Goal: Task Accomplishment & Management: Manage account settings

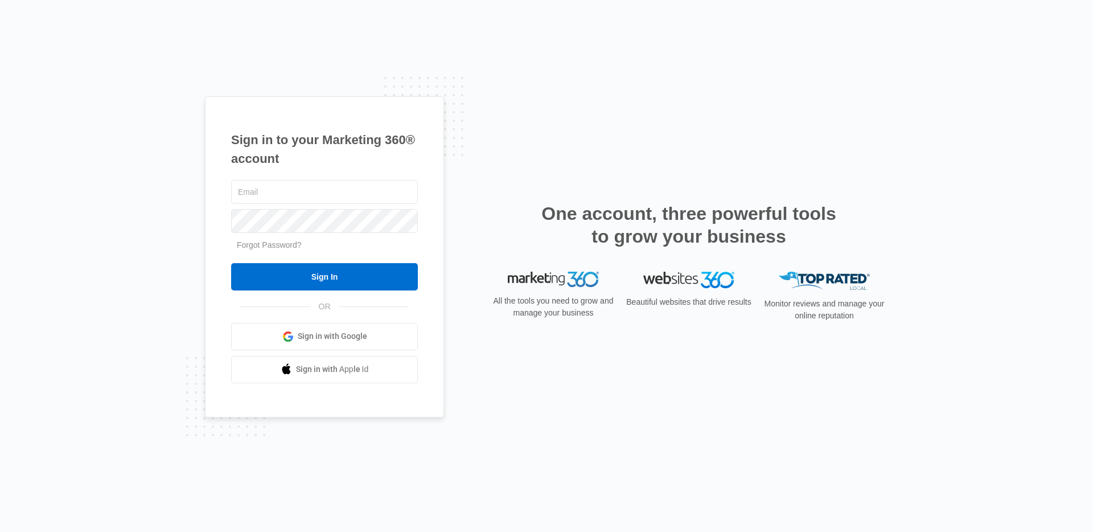
click at [295, 330] on link "Sign in with Google" at bounding box center [324, 336] width 187 height 27
click at [293, 191] on input "text" at bounding box center [324, 192] width 187 height 24
type input "[PERSON_NAME][EMAIL_ADDRESS][PERSON_NAME][DOMAIN_NAME]"
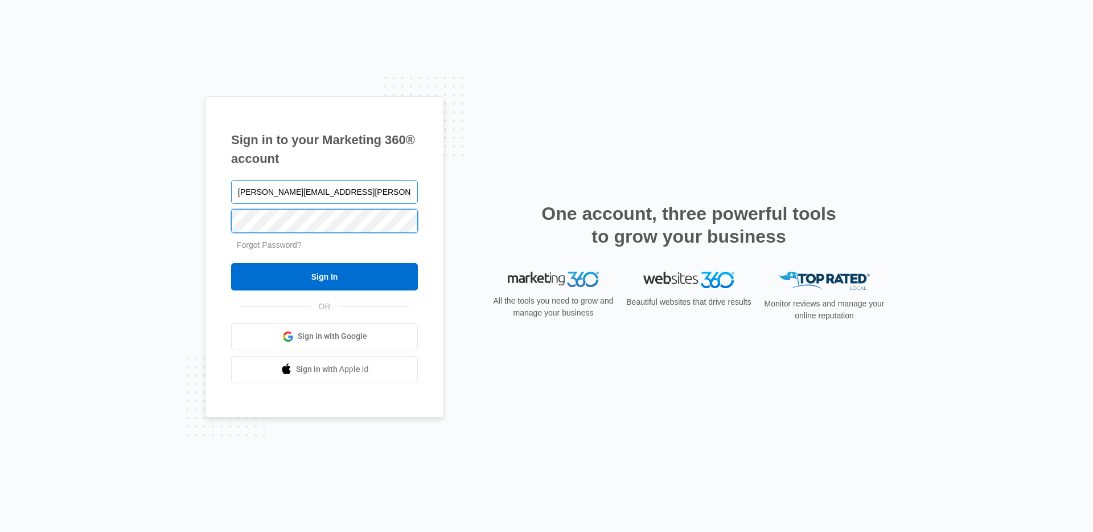
click at [231, 263] on input "Sign In" at bounding box center [324, 276] width 187 height 27
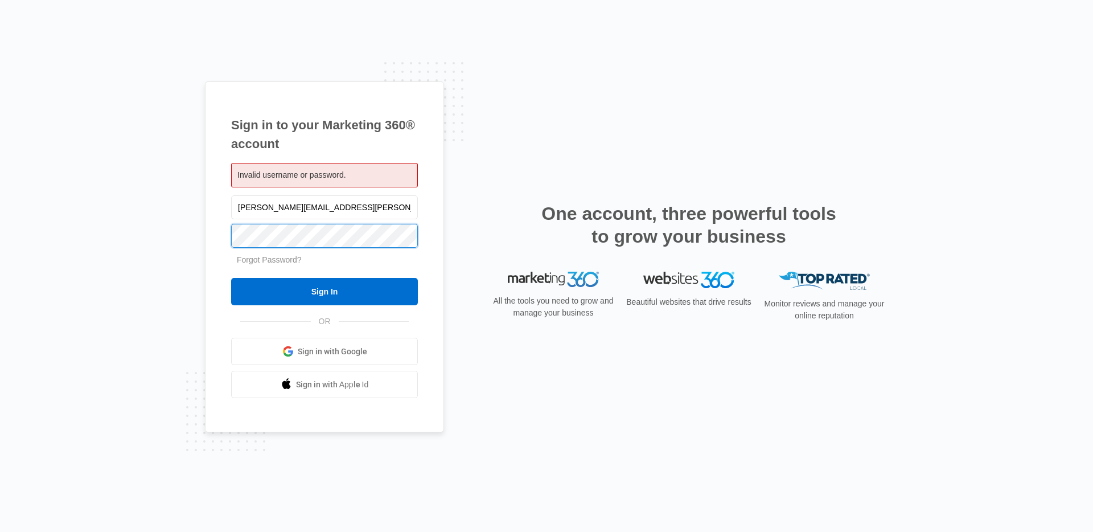
click at [231, 278] on input "Sign In" at bounding box center [324, 291] width 187 height 27
click at [328, 232] on form "[PERSON_NAME][EMAIL_ADDRESS][PERSON_NAME][DOMAIN_NAME] Forgot Password? Sign In" at bounding box center [324, 249] width 187 height 113
type input "[PERSON_NAME][EMAIL_ADDRESS][PERSON_NAME][DOMAIN_NAME]"
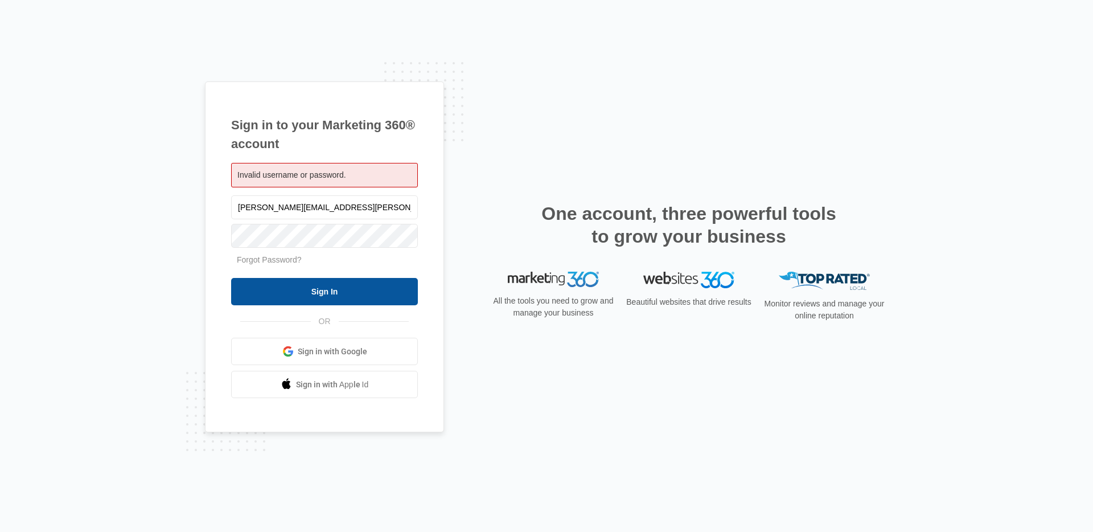
click at [348, 298] on input "Sign In" at bounding box center [324, 291] width 187 height 27
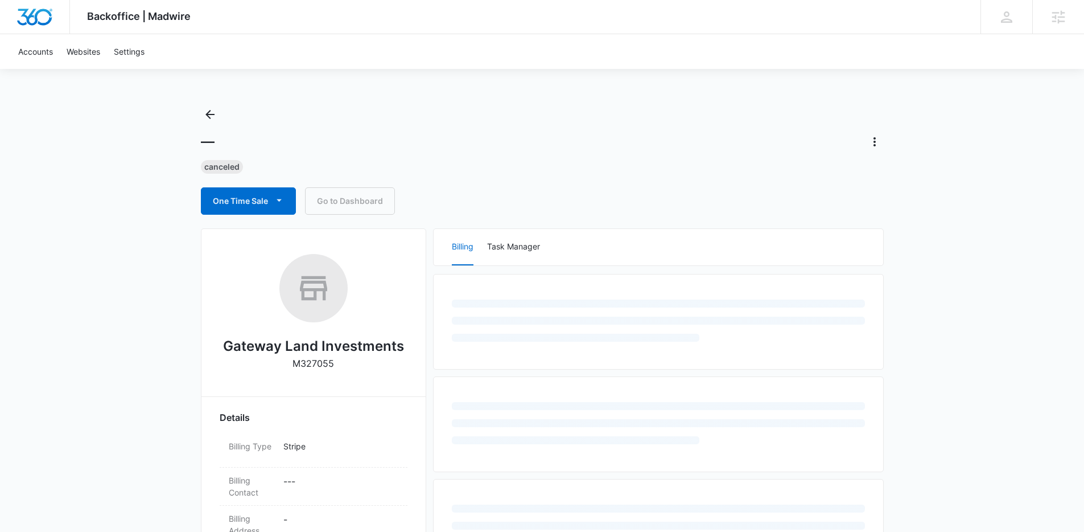
drag, startPoint x: 191, startPoint y: 298, endPoint x: 137, endPoint y: 298, distance: 54.1
click at [183, 298] on div "Backoffice | Madwire Apps Settings RS Ryan Sipes Ryan.Sipes@madwire.com My Prof…" at bounding box center [542, 480] width 1084 height 961
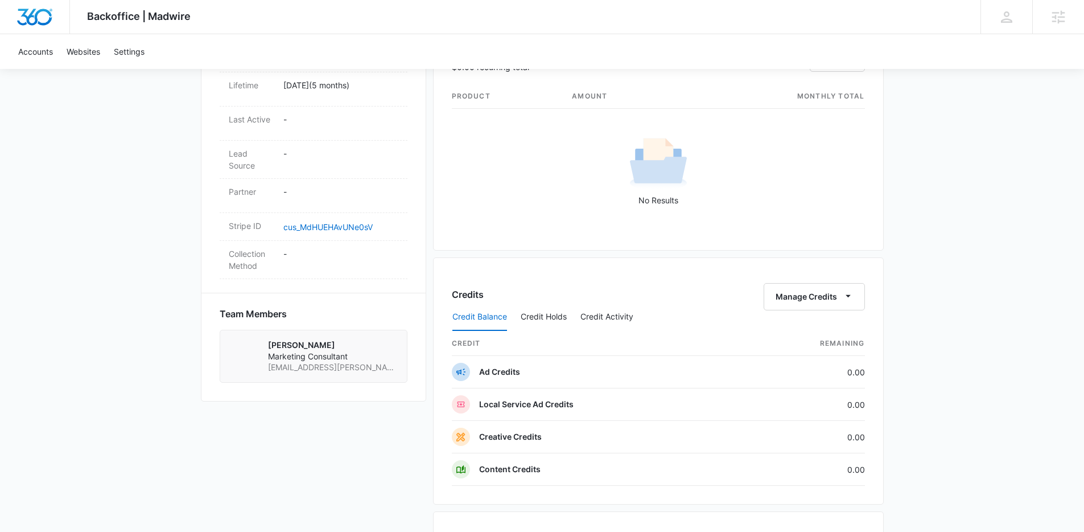
scroll to position [566, 0]
